Goal: Task Accomplishment & Management: Manage account settings

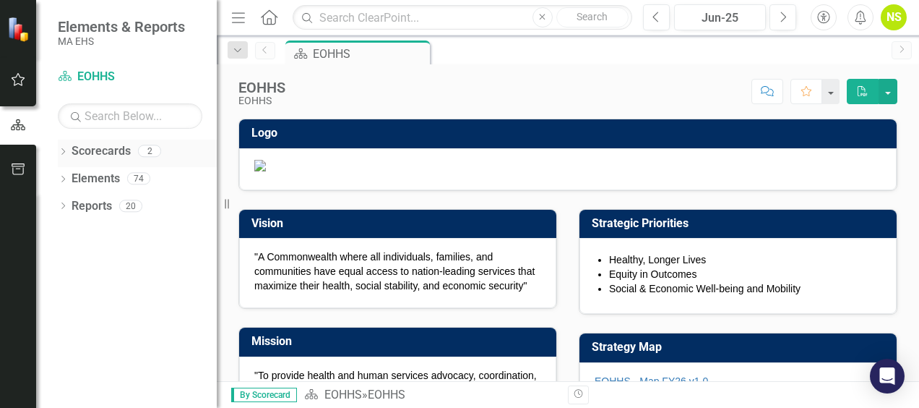
click at [64, 147] on div "Dropdown" at bounding box center [63, 153] width 10 height 12
click at [72, 176] on icon "Dropdown" at bounding box center [70, 177] width 11 height 9
click at [98, 206] on link "MCB" at bounding box center [155, 206] width 123 height 17
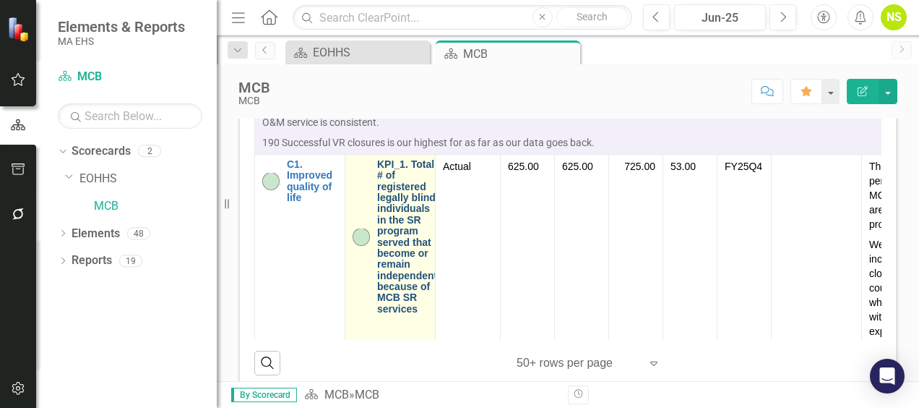
click at [406, 314] on link "KPI_1. Total # of registered legally blind individuals in the SR program served…" at bounding box center [407, 236] width 60 height 155
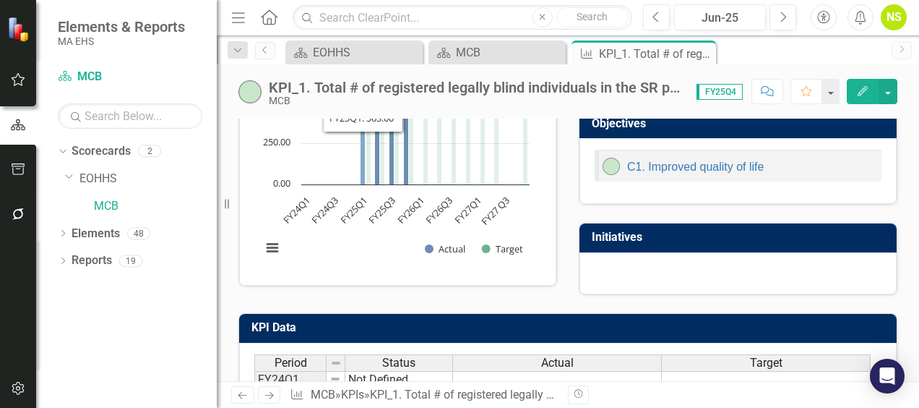
scroll to position [434, 0]
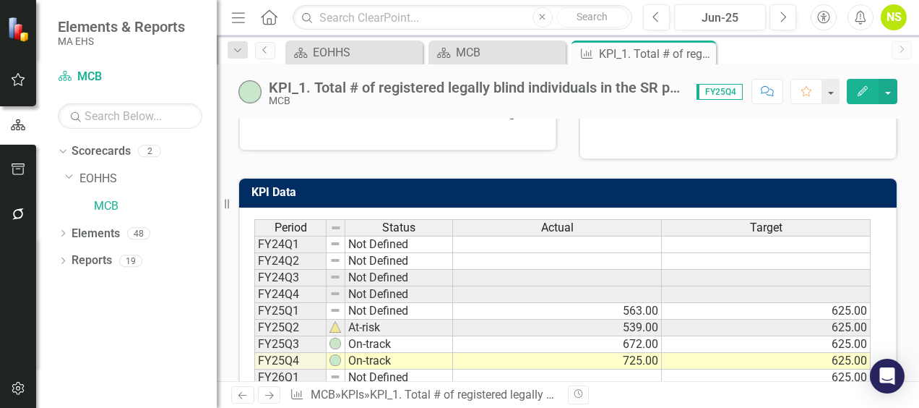
click at [403, 85] on div "KPI_1. Total # of registered legally blind individuals in the SR program served…" at bounding box center [475, 88] width 413 height 16
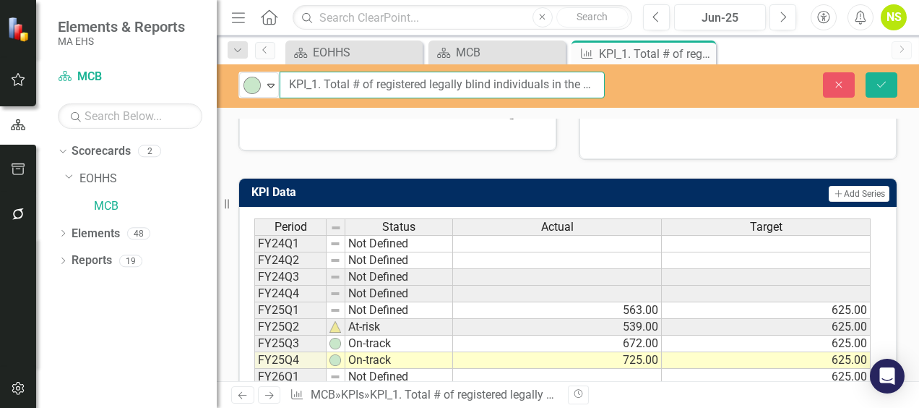
click at [432, 84] on input "KPI_1. Total # of registered legally blind individuals in the SR program served…" at bounding box center [442, 85] width 325 height 27
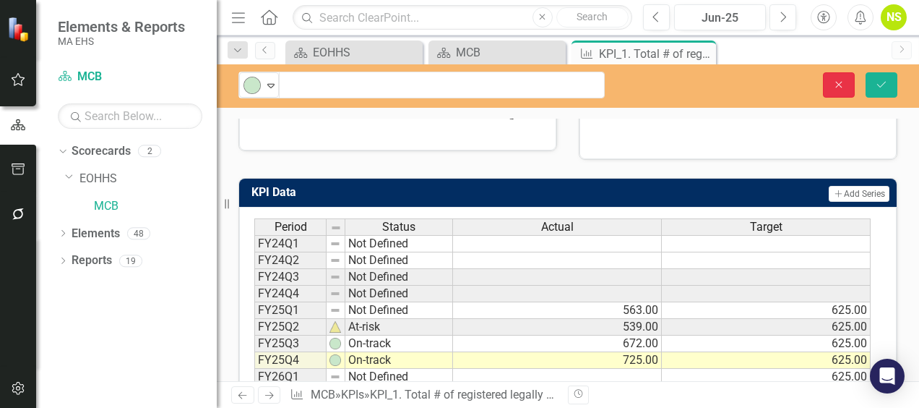
click at [834, 80] on icon "Close" at bounding box center [839, 85] width 13 height 10
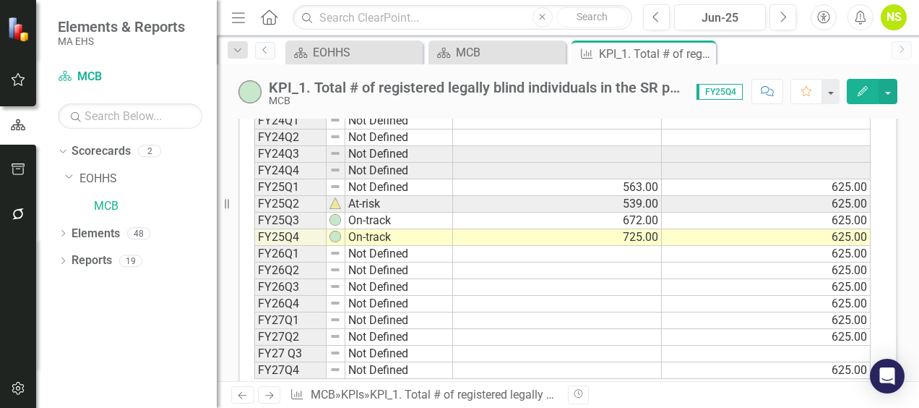
scroll to position [578, 0]
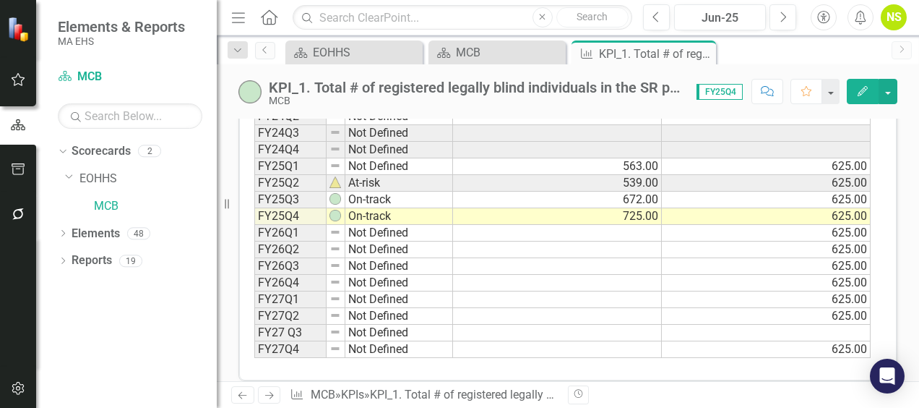
click at [630, 227] on td at bounding box center [557, 233] width 209 height 17
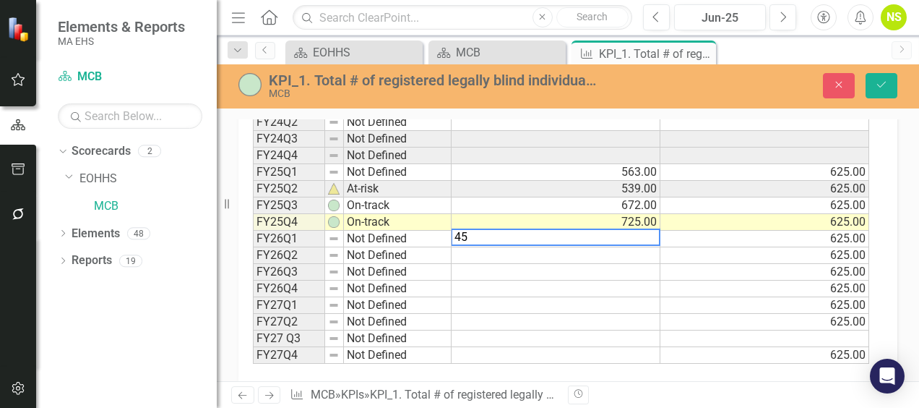
scroll to position [583, 0]
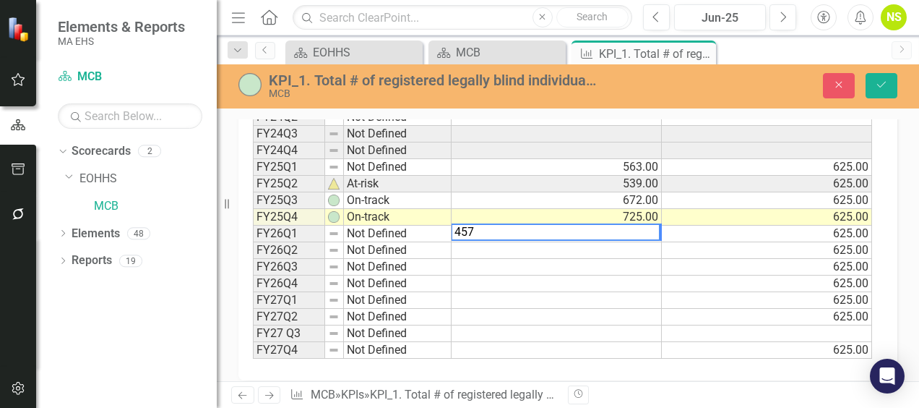
type textarea "457"
click at [597, 275] on td at bounding box center [557, 283] width 210 height 17
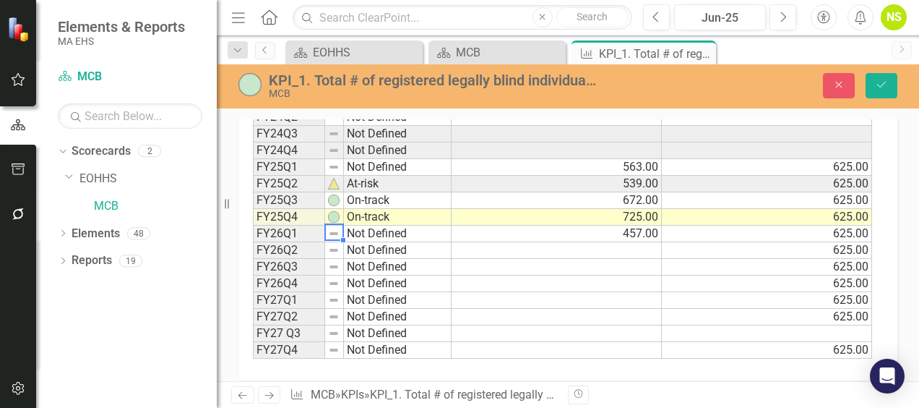
click at [333, 228] on img at bounding box center [334, 234] width 12 height 12
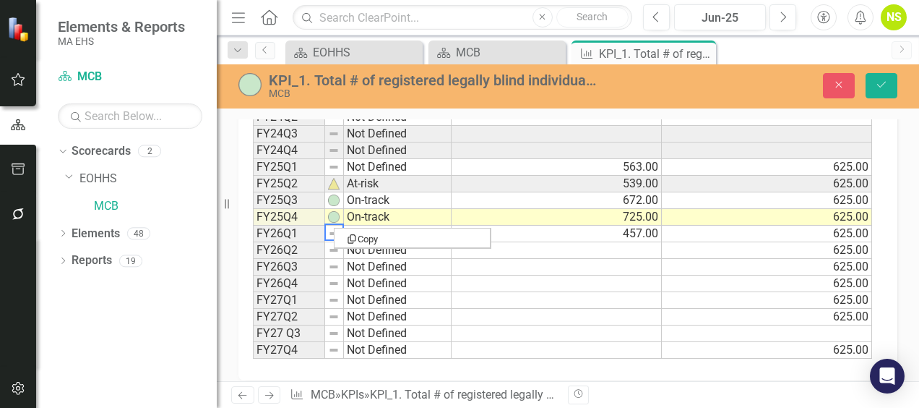
click at [333, 228] on img at bounding box center [334, 234] width 12 height 12
click at [330, 228] on img at bounding box center [334, 234] width 12 height 12
click at [878, 81] on icon "Save" at bounding box center [881, 85] width 13 height 10
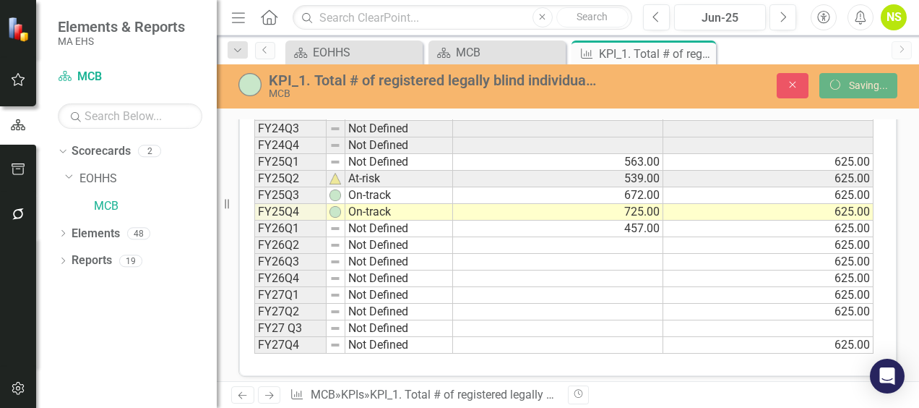
scroll to position [578, 0]
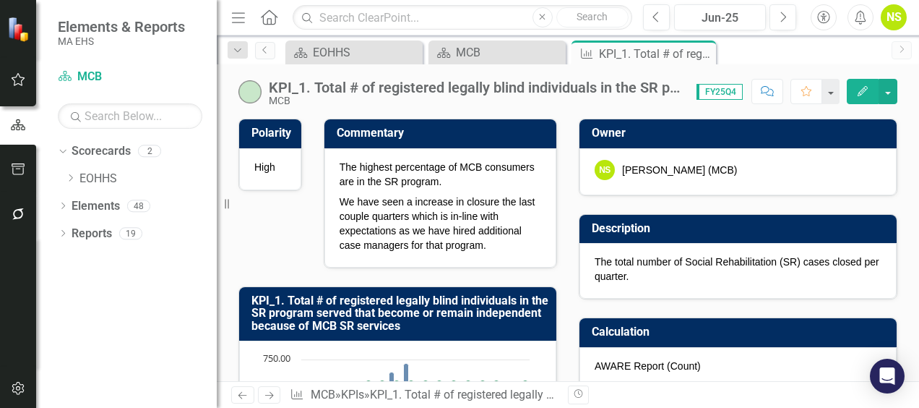
click at [247, 89] on img at bounding box center [250, 91] width 23 height 23
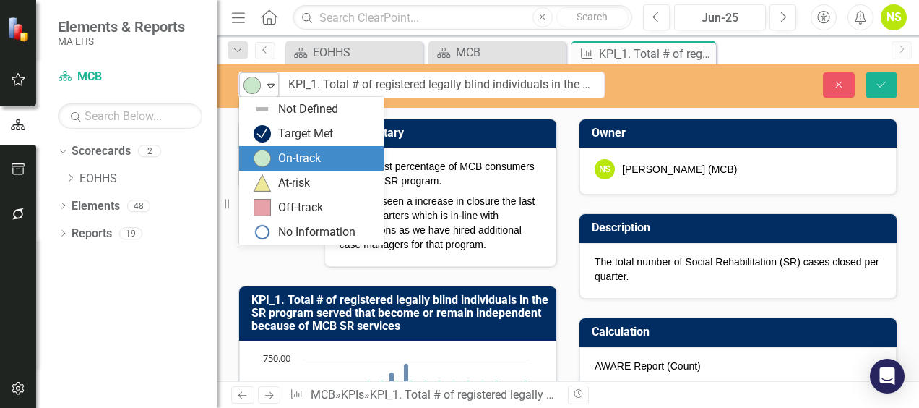
click at [264, 81] on icon "Expand" at bounding box center [271, 86] width 14 height 12
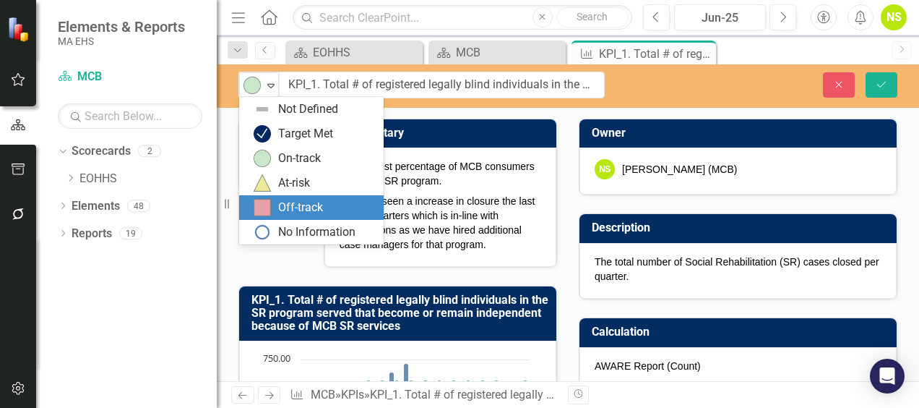
click at [293, 203] on div "Off-track" at bounding box center [300, 208] width 45 height 17
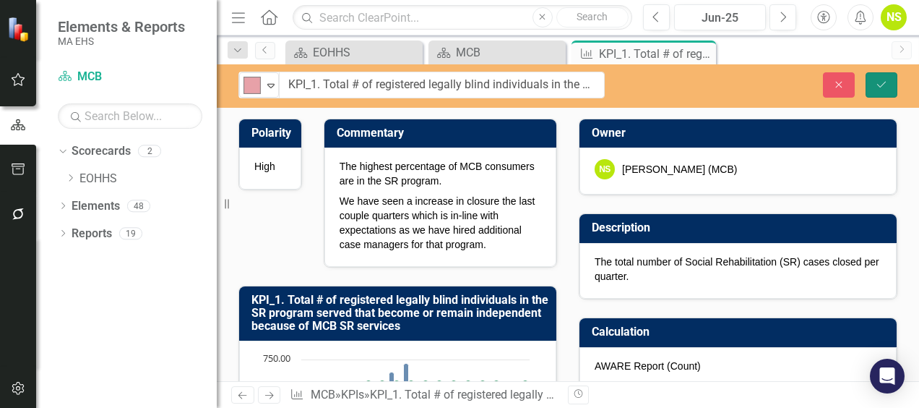
click at [882, 82] on icon "Save" at bounding box center [881, 85] width 13 height 10
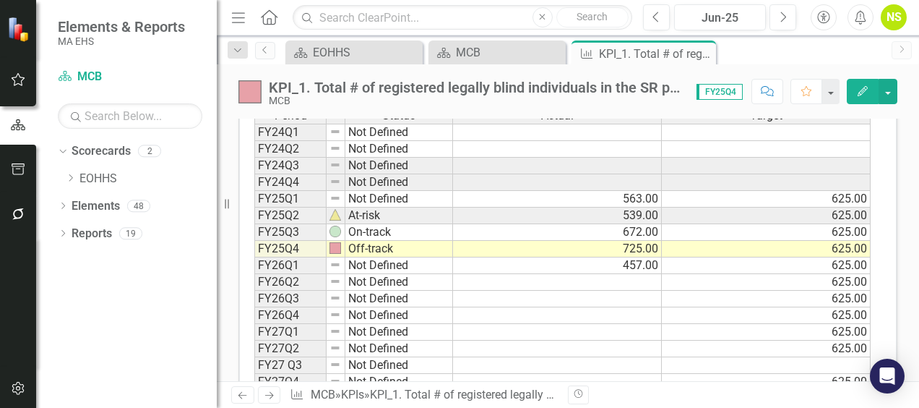
scroll to position [586, 0]
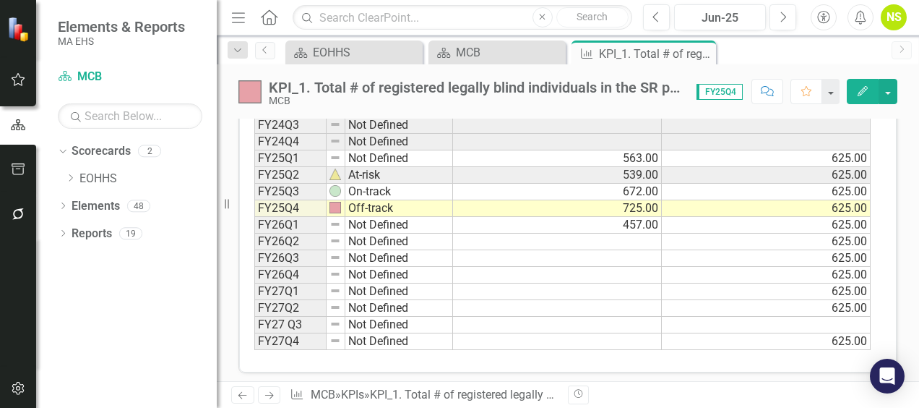
click at [257, 98] on img at bounding box center [250, 91] width 23 height 23
click at [258, 99] on img at bounding box center [250, 91] width 23 height 23
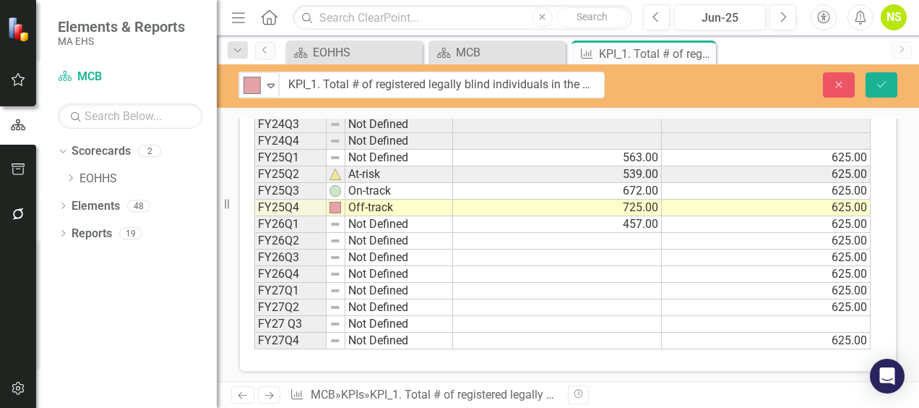
scroll to position [586, 0]
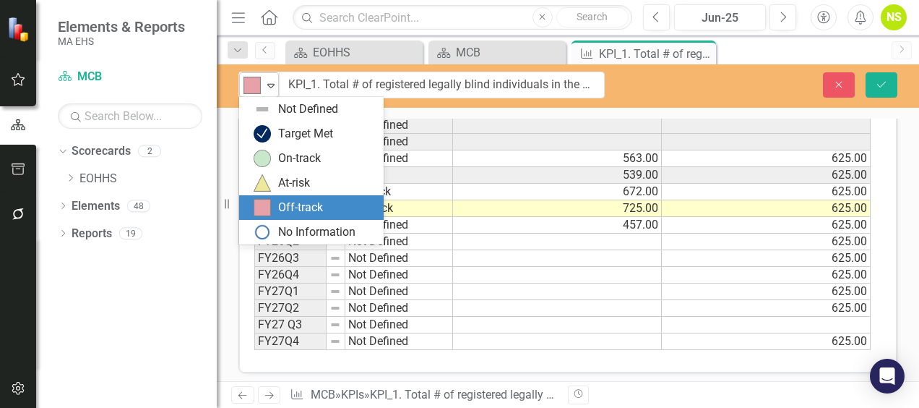
click at [266, 87] on icon "Expand" at bounding box center [271, 86] width 14 height 12
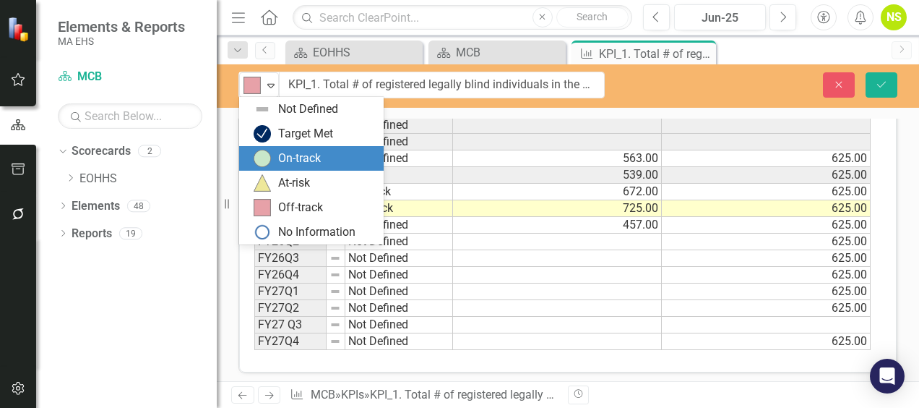
click at [278, 153] on div "On-track" at bounding box center [299, 158] width 43 height 17
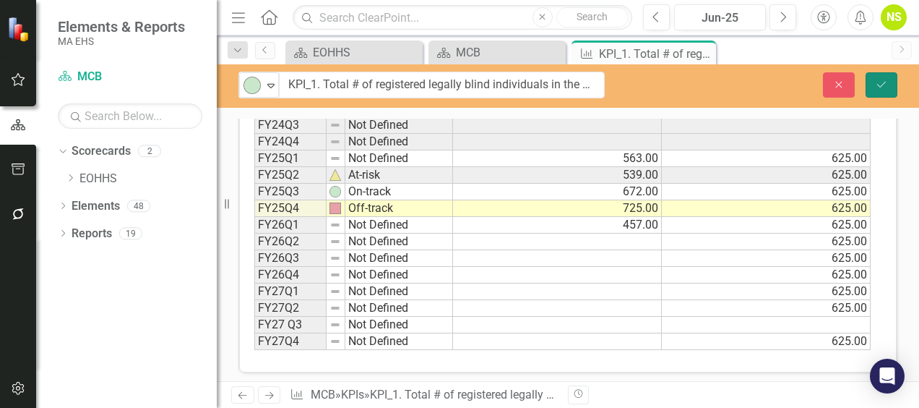
click at [879, 81] on icon "Save" at bounding box center [881, 85] width 13 height 10
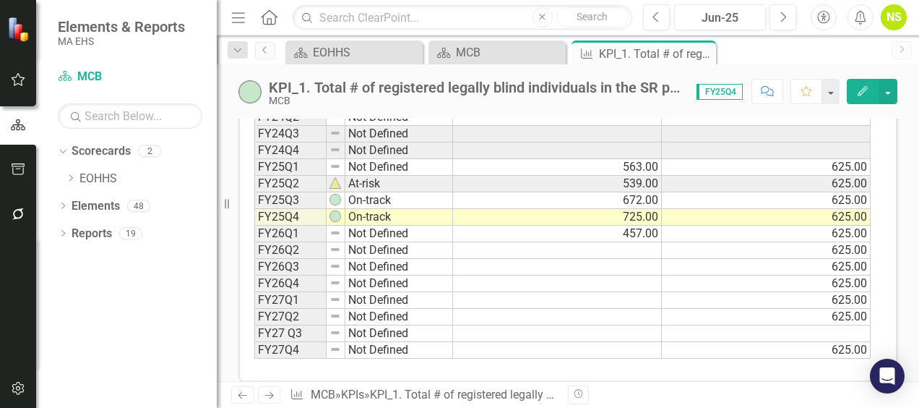
scroll to position [578, 0]
click at [586, 275] on td at bounding box center [557, 283] width 209 height 17
click at [292, 227] on td "FY26Q1" at bounding box center [290, 233] width 72 height 17
click at [293, 226] on td "FY26Q1" at bounding box center [290, 233] width 72 height 17
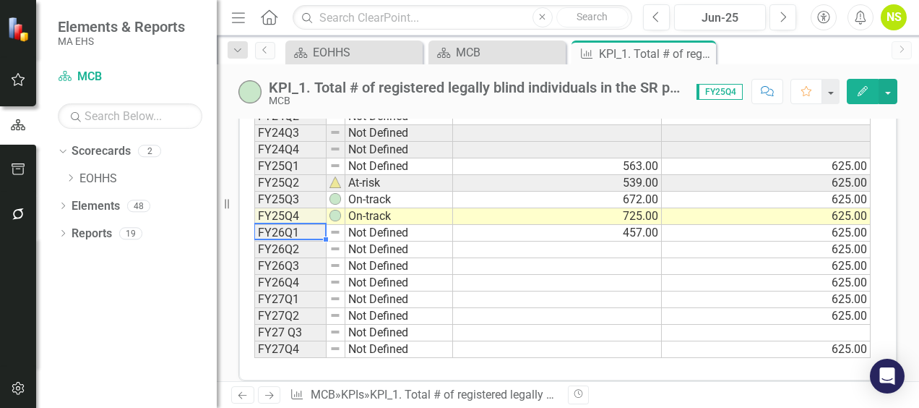
click at [293, 226] on td "FY26Q1" at bounding box center [290, 233] width 72 height 17
click at [298, 228] on td "FY26Q1" at bounding box center [290, 233] width 72 height 17
click at [330, 226] on img at bounding box center [336, 232] width 12 height 12
click at [331, 227] on img at bounding box center [336, 232] width 12 height 12
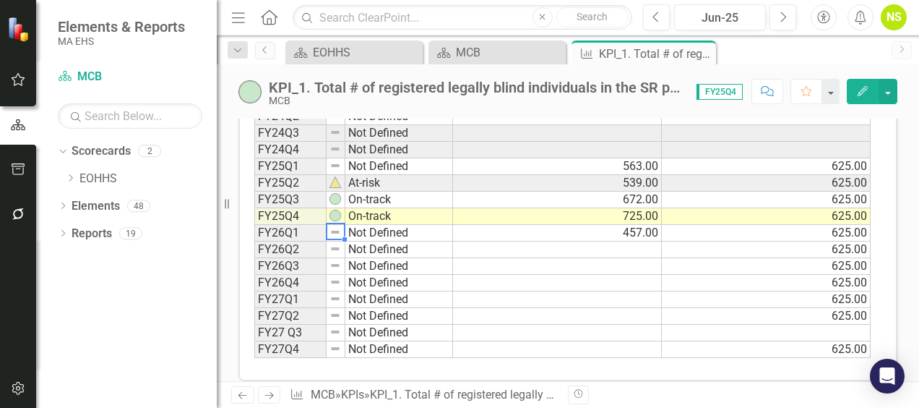
click at [339, 226] on img at bounding box center [336, 232] width 12 height 12
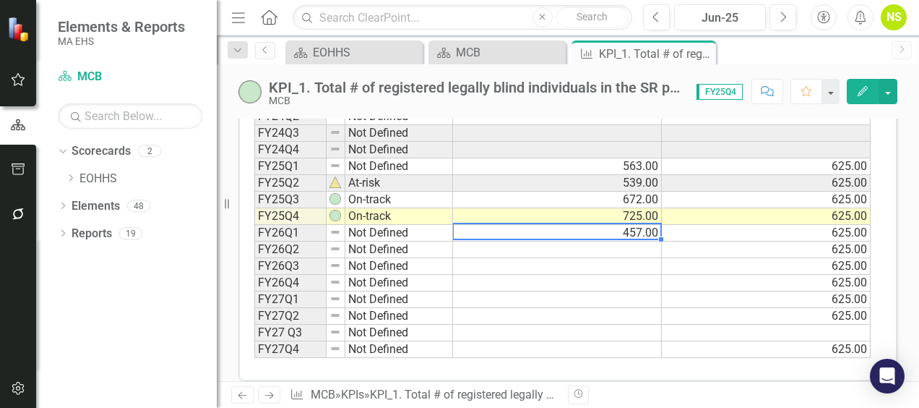
click at [600, 229] on td "457.00" at bounding box center [557, 233] width 209 height 17
type textarea "457"
click at [601, 228] on textarea "457" at bounding box center [558, 231] width 210 height 17
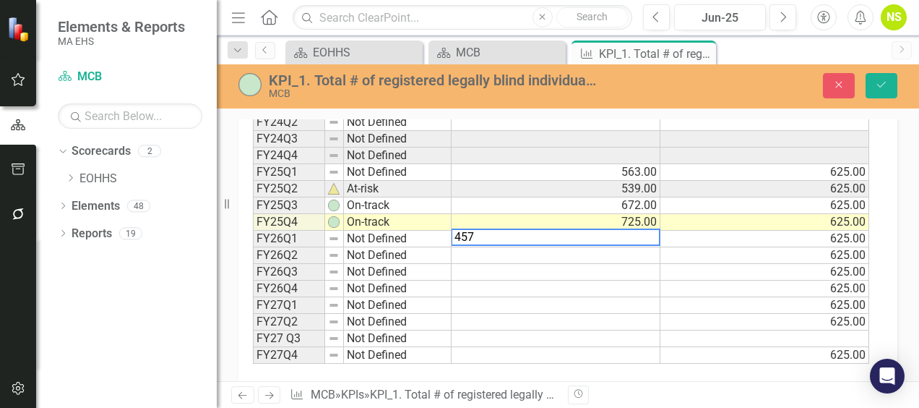
scroll to position [583, 0]
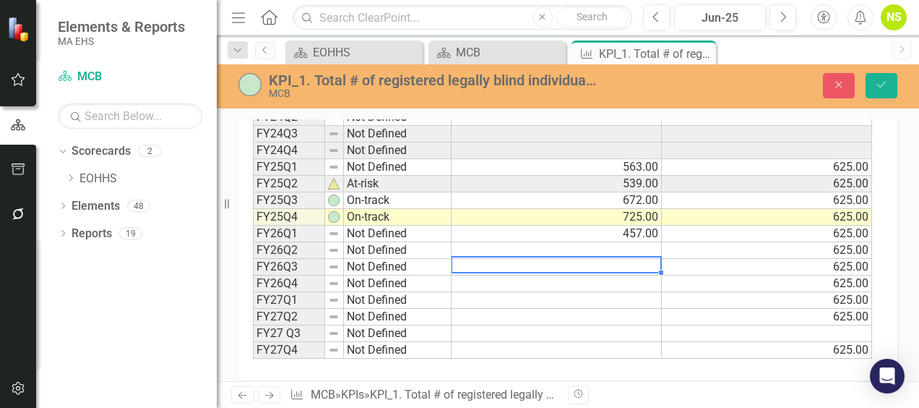
click at [619, 259] on td at bounding box center [557, 267] width 210 height 17
click at [387, 228] on td "Not Defined" at bounding box center [398, 234] width 108 height 17
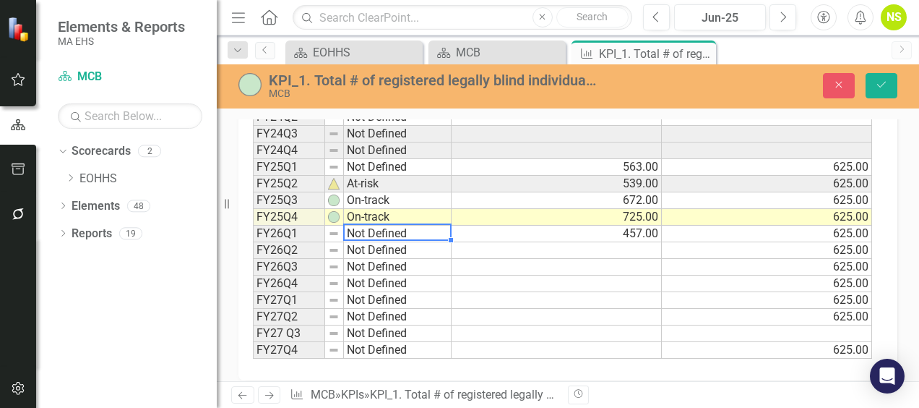
click at [387, 228] on td "Not Defined" at bounding box center [398, 234] width 108 height 17
type textarea "Not Defined"
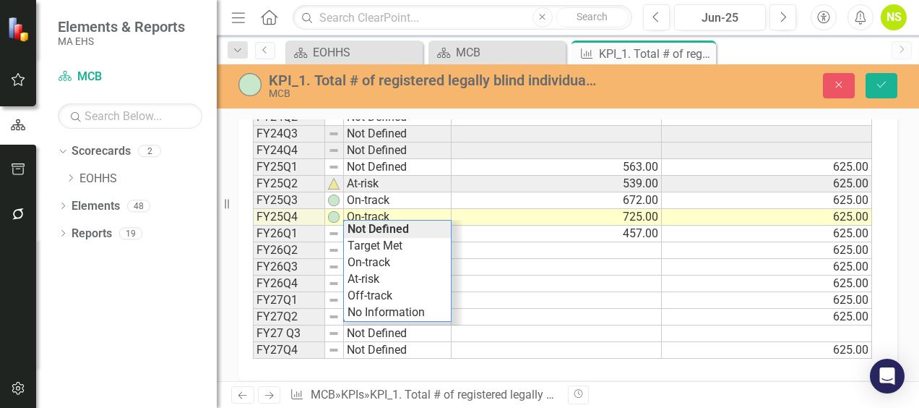
click at [502, 229] on td "457.00" at bounding box center [557, 234] width 210 height 17
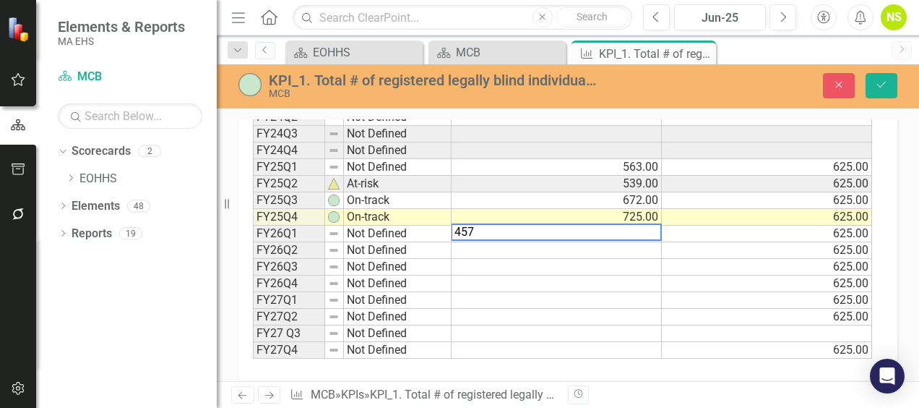
type textarea "457"
click at [510, 242] on td at bounding box center [557, 250] width 210 height 17
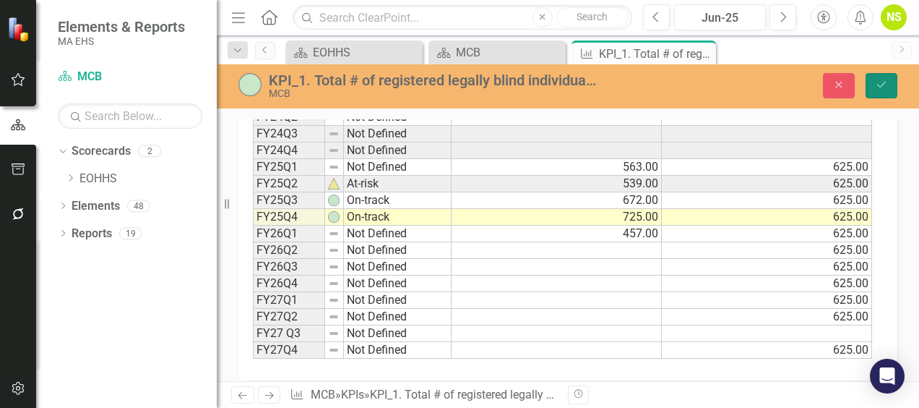
click at [885, 82] on icon "Save" at bounding box center [881, 85] width 13 height 10
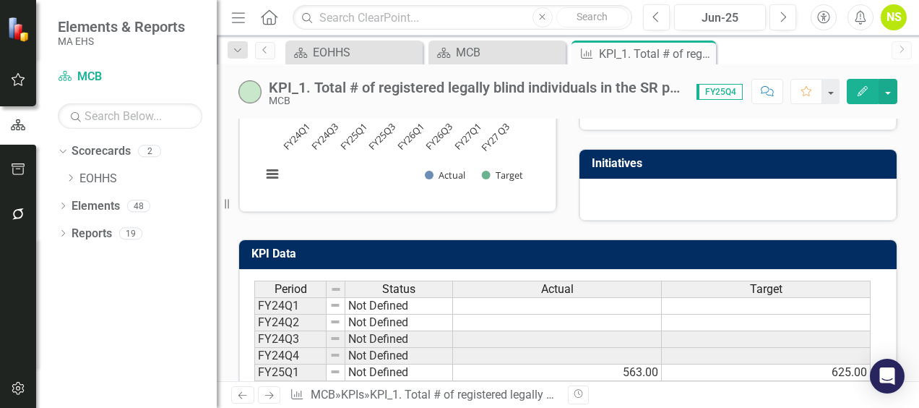
scroll to position [586, 0]
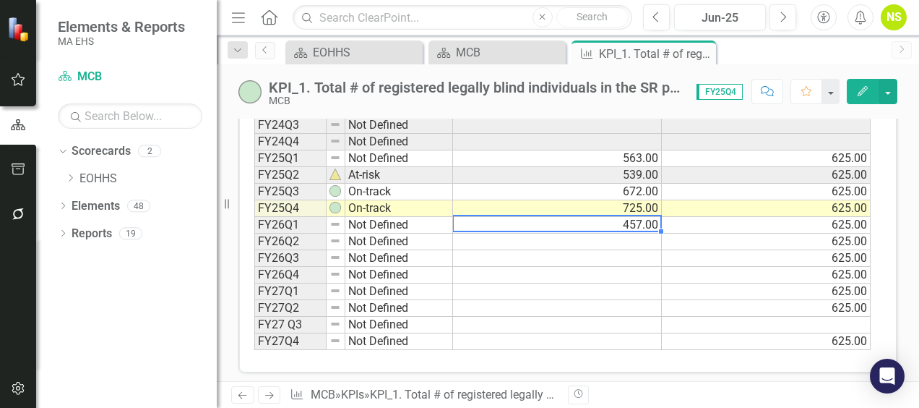
click at [580, 217] on td "457.00" at bounding box center [557, 225] width 209 height 17
type textarea "457"
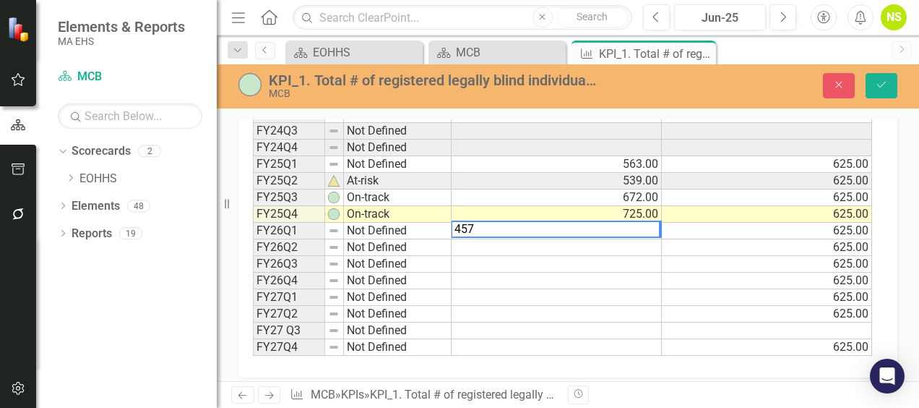
scroll to position [591, 0]
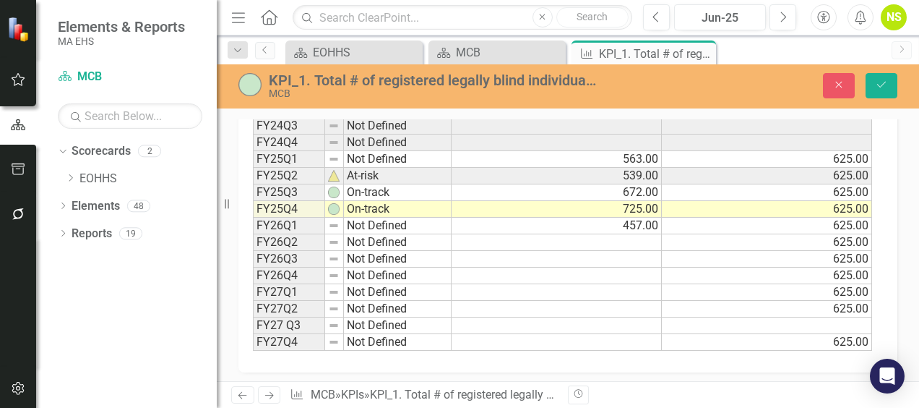
click at [259, 85] on img at bounding box center [250, 84] width 23 height 23
click at [261, 84] on img at bounding box center [250, 84] width 23 height 23
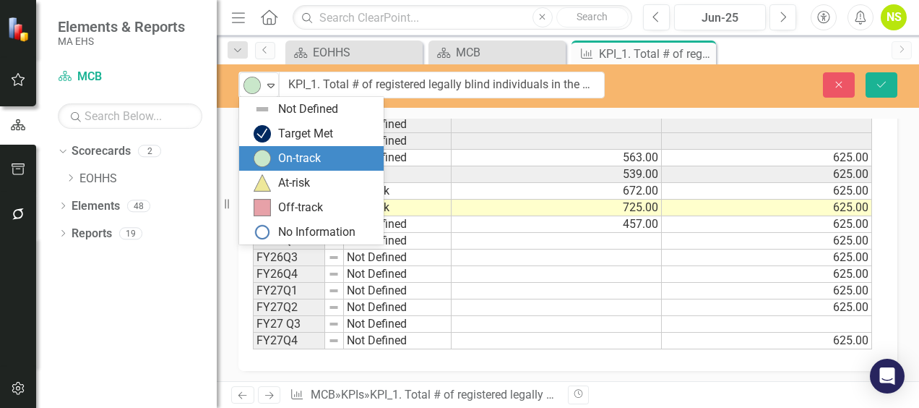
scroll to position [590, 0]
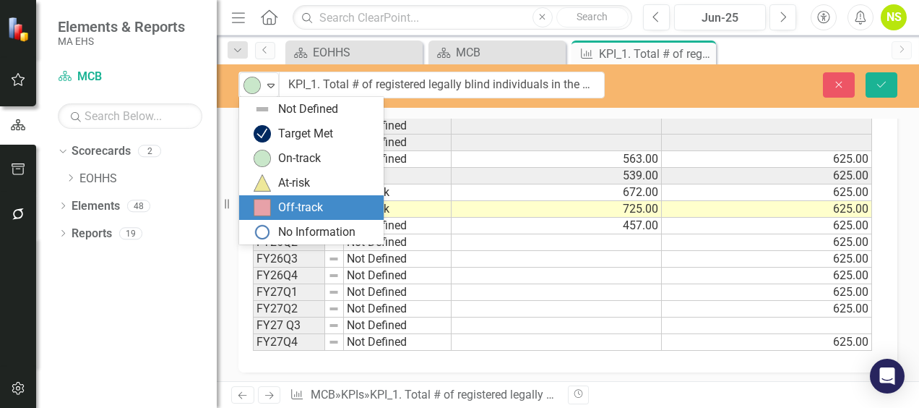
click at [317, 204] on div "Off-track" at bounding box center [300, 208] width 45 height 17
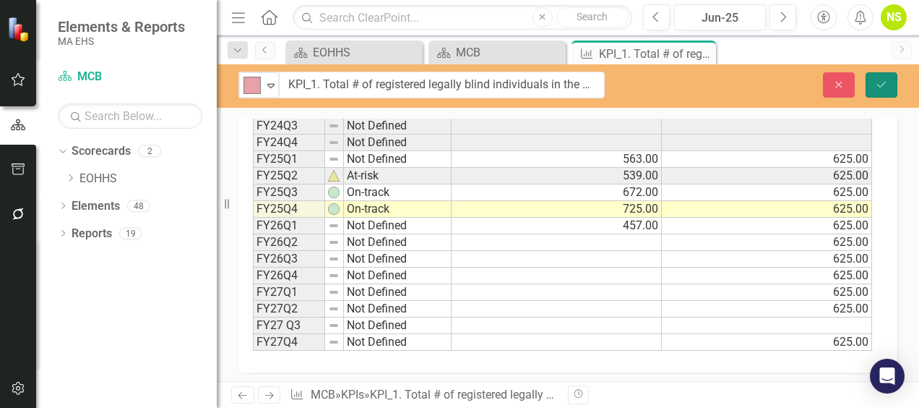
click at [886, 87] on icon "Save" at bounding box center [881, 85] width 13 height 10
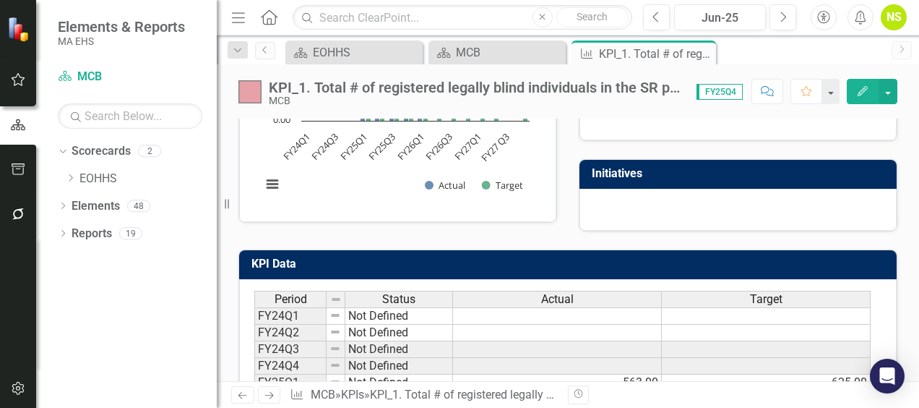
scroll to position [506, 0]
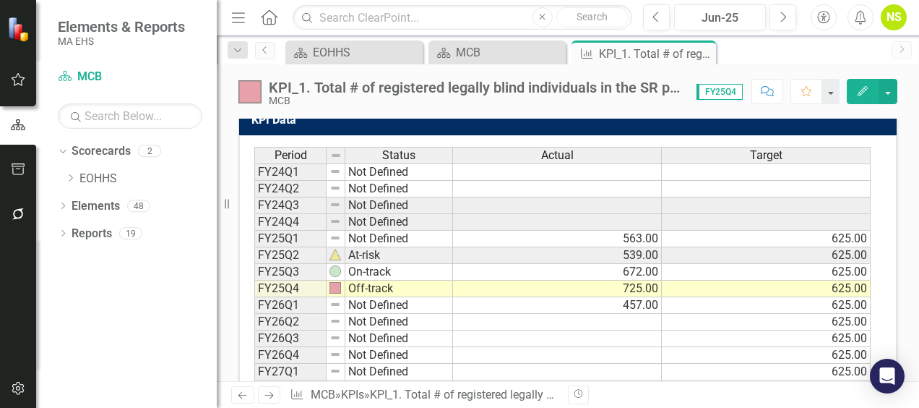
click at [246, 98] on img at bounding box center [250, 91] width 23 height 23
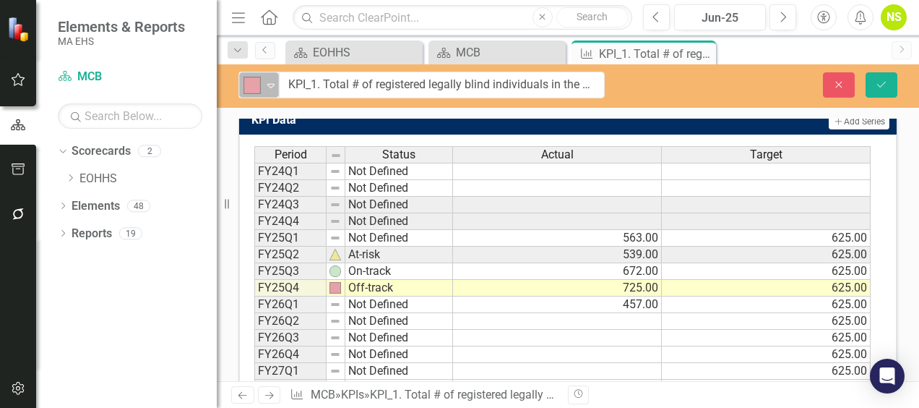
click at [273, 84] on icon at bounding box center [270, 86] width 7 height 4
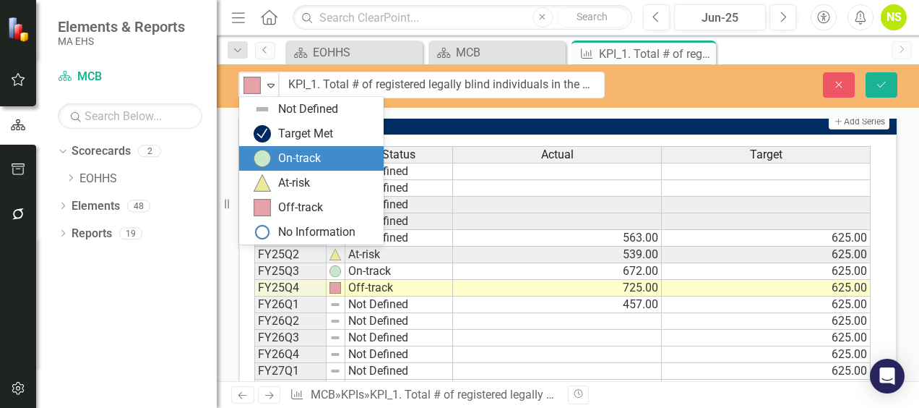
click at [295, 155] on div "On-track" at bounding box center [299, 158] width 43 height 17
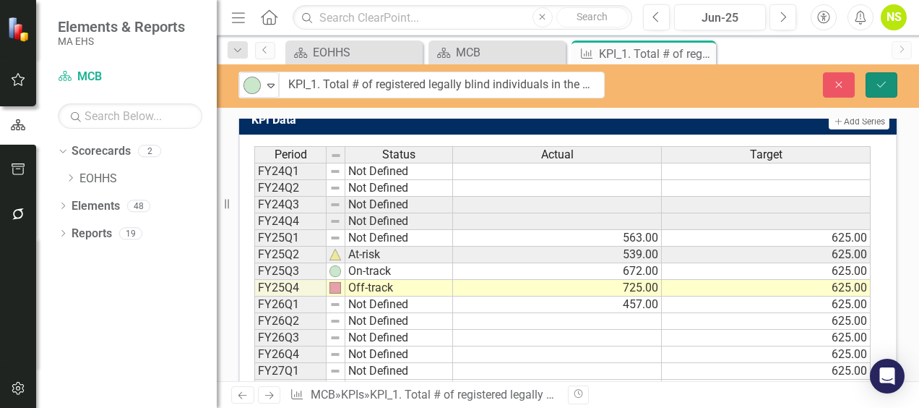
click at [873, 84] on button "Save" at bounding box center [882, 84] width 32 height 25
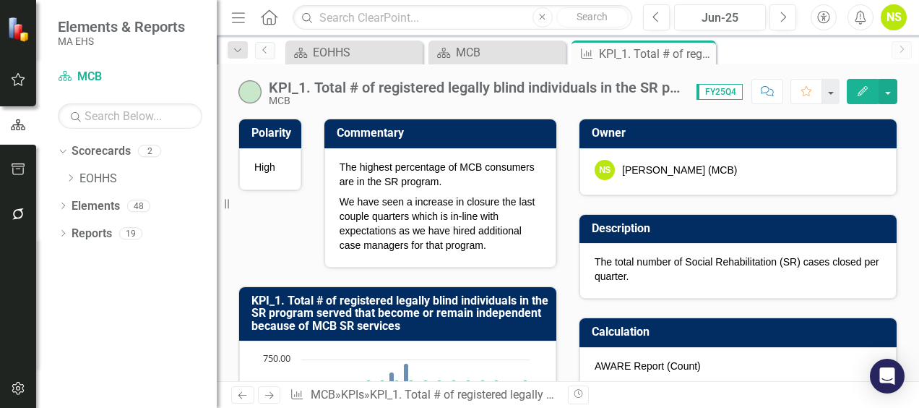
click at [296, 228] on div "Polarity High Commentary The highest percentage of MCB consumers are in the SR …" at bounding box center [398, 342] width 340 height 484
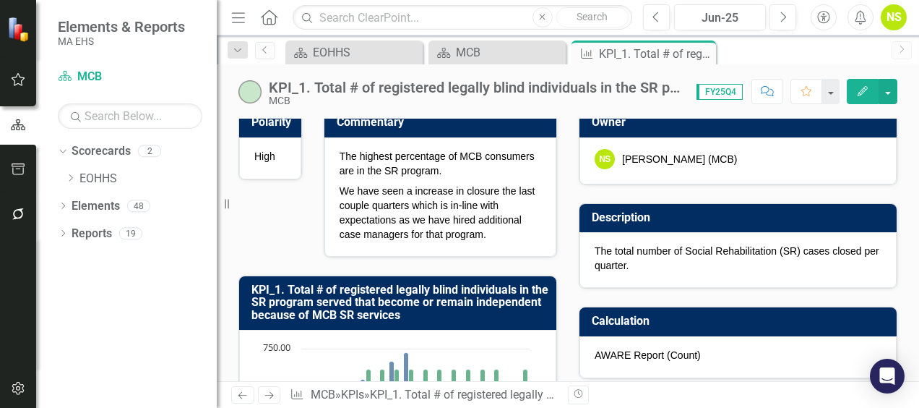
scroll to position [0, 0]
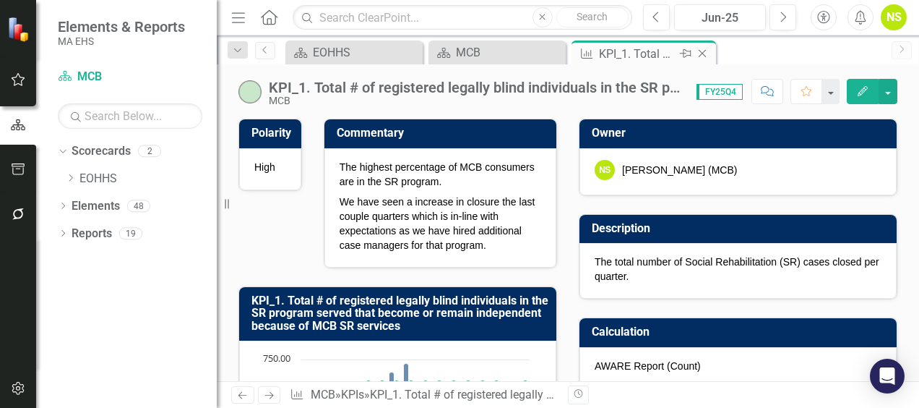
click at [704, 51] on icon at bounding box center [703, 54] width 8 height 8
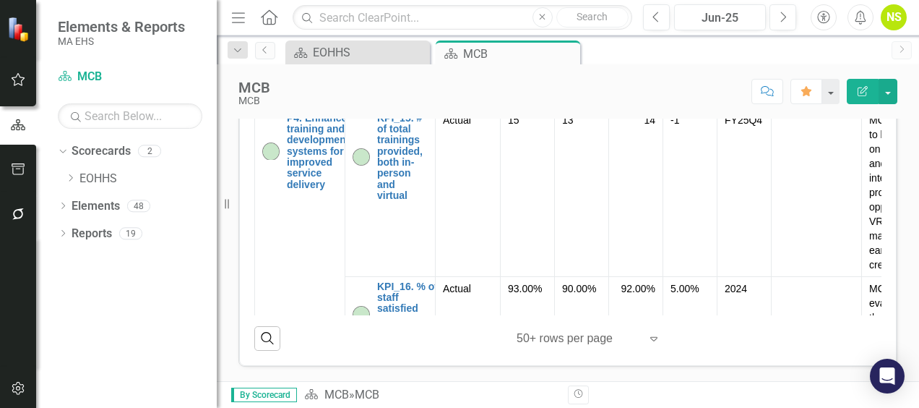
scroll to position [3397, 0]
drag, startPoint x: 552, startPoint y: 200, endPoint x: 507, endPoint y: 210, distance: 45.1
click at [507, 210] on td "15" at bounding box center [528, 192] width 54 height 168
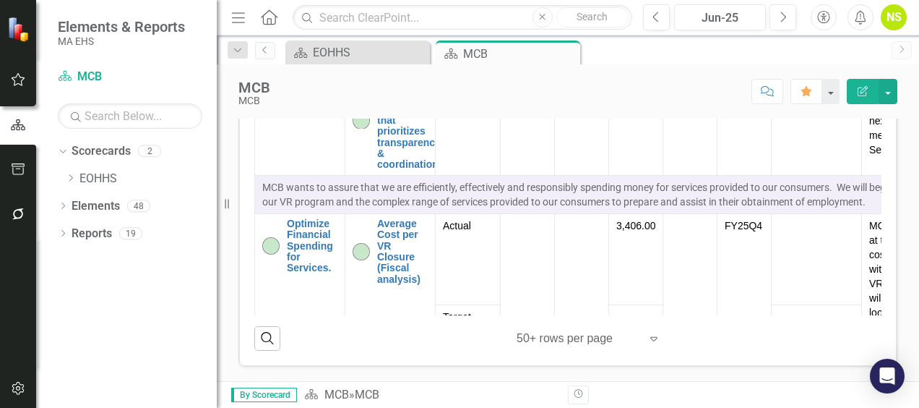
scroll to position [5566, 0]
